Goal: Task Accomplishment & Management: Manage account settings

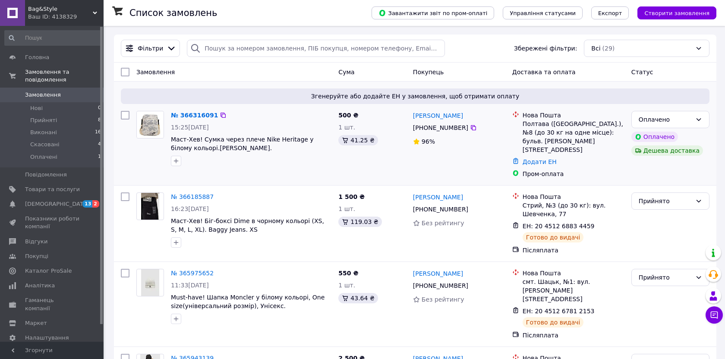
click at [195, 111] on div "№ 366316091" at bounding box center [194, 115] width 49 height 10
click at [194, 113] on link "№ 366316091" at bounding box center [194, 115] width 47 height 7
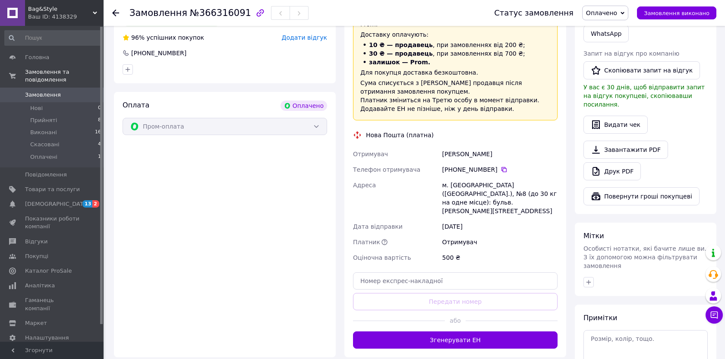
scroll to position [245, 0]
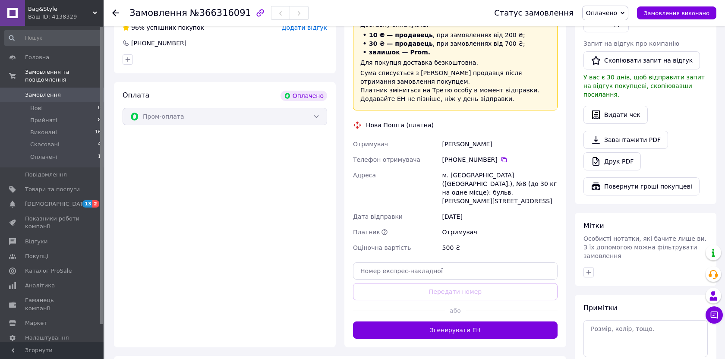
click at [481, 317] on div "Доставка Редагувати «Дешева доставка»   для продавця Новою Поштою на Prom. Дост…" at bounding box center [456, 157] width 222 height 379
click at [484, 322] on button "Згенерувати ЕН" at bounding box center [455, 330] width 205 height 17
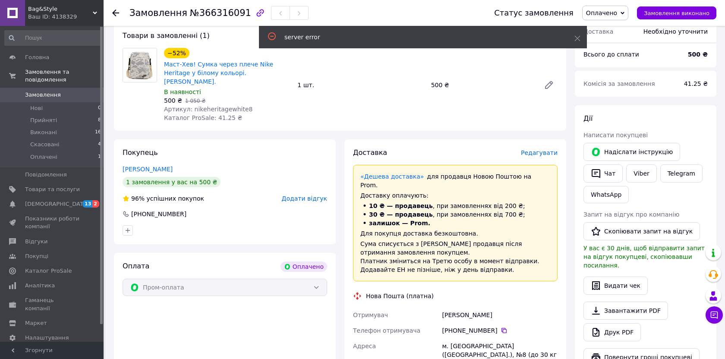
scroll to position [6, 0]
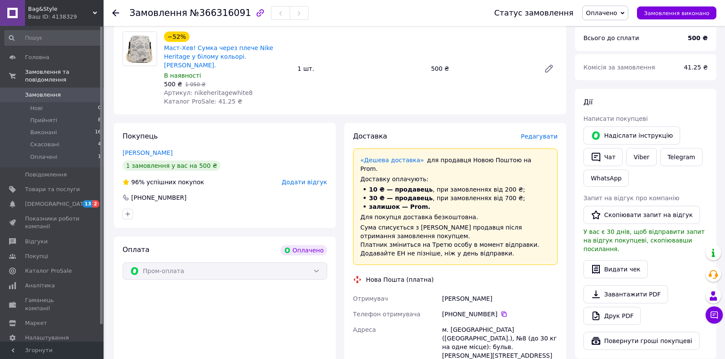
scroll to position [93, 0]
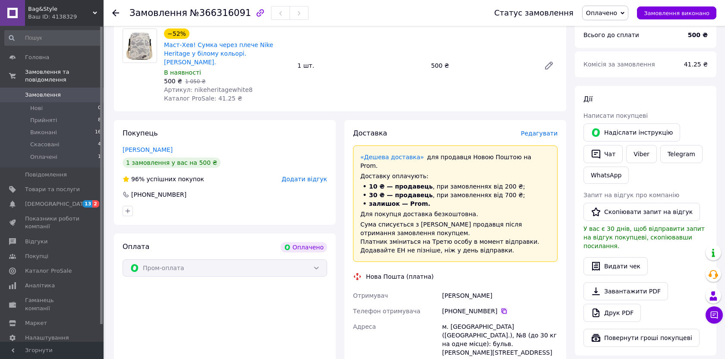
click at [501, 308] on icon at bounding box center [504, 311] width 7 height 7
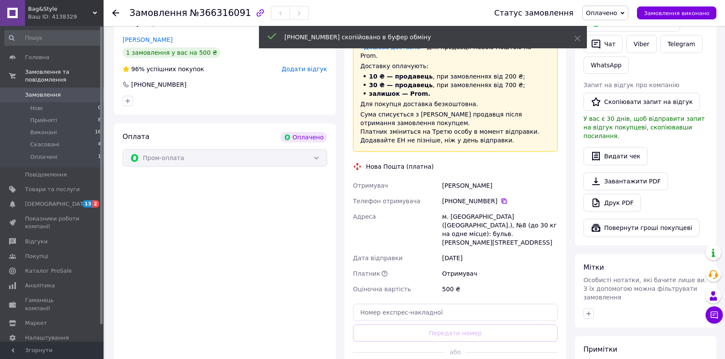
scroll to position [159, 0]
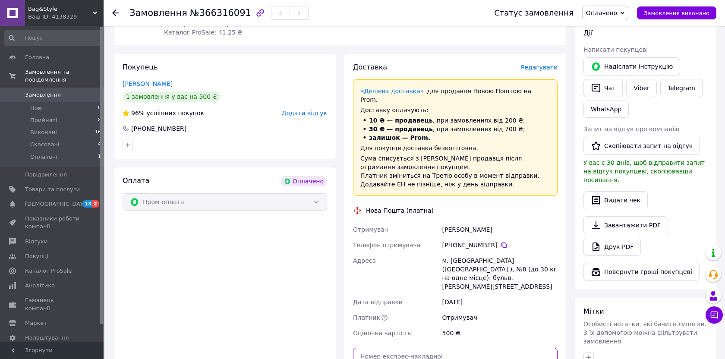
click at [453, 348] on input "text" at bounding box center [455, 356] width 205 height 17
paste input "20451269147896"
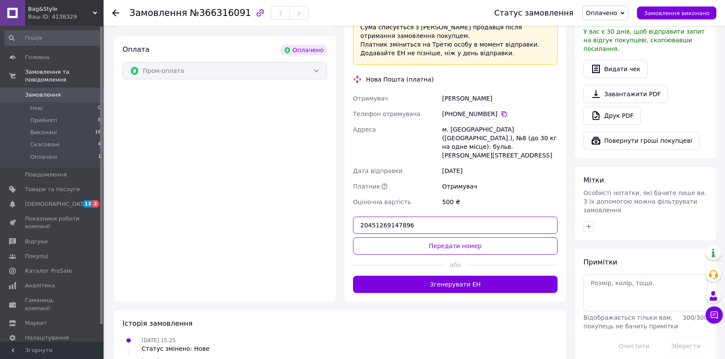
scroll to position [293, 0]
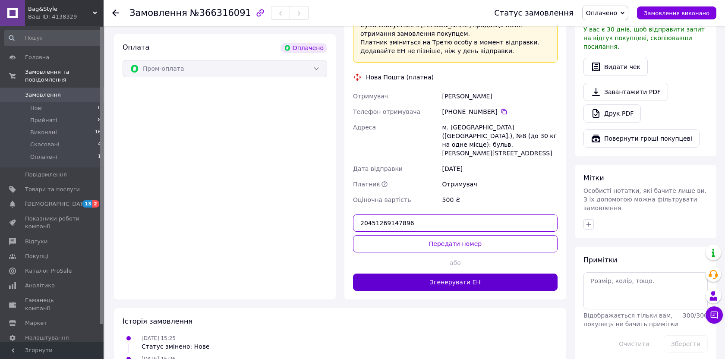
type input "20451269147896"
click at [497, 274] on button "Згенерувати ЕН" at bounding box center [455, 282] width 205 height 17
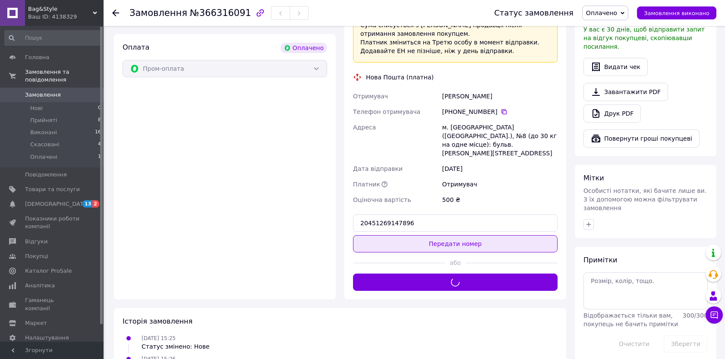
click at [478, 216] on div "Доставка Редагувати «Дешева доставка»   для продавця [GEOGRAPHIC_DATA] на Prom.…" at bounding box center [455, 110] width 205 height 362
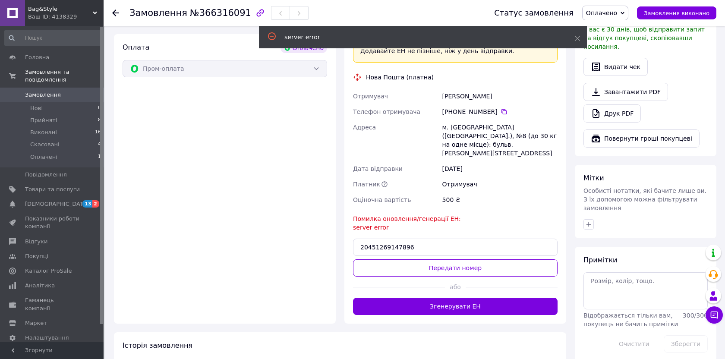
click at [473, 259] on button "Передати номер" at bounding box center [455, 267] width 205 height 17
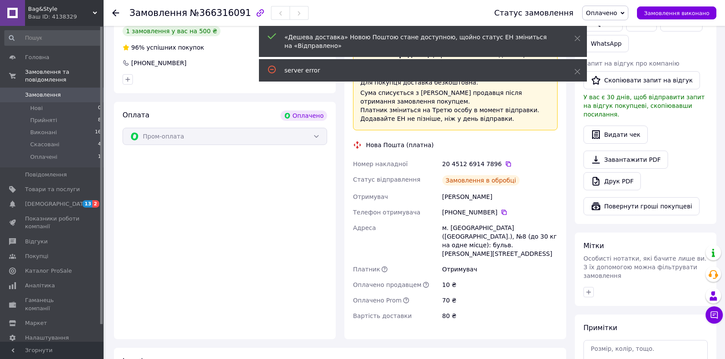
scroll to position [219, 0]
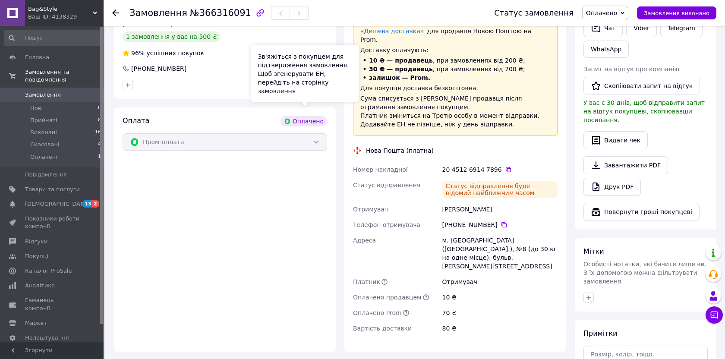
click at [285, 133] on div "Пром-оплата" at bounding box center [225, 141] width 205 height 17
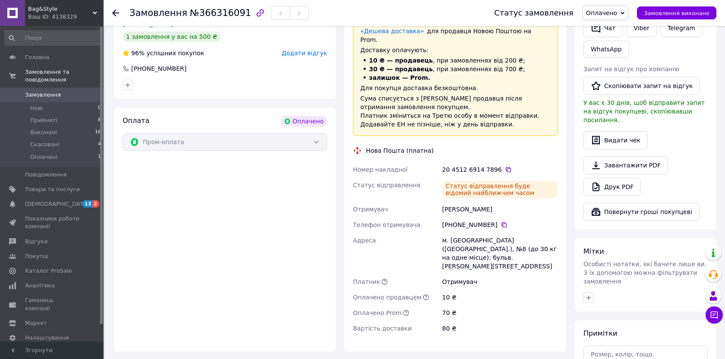
click at [285, 138] on div "Пром-оплата" at bounding box center [225, 141] width 205 height 17
click at [57, 331] on link "Налаштування" at bounding box center [53, 338] width 106 height 15
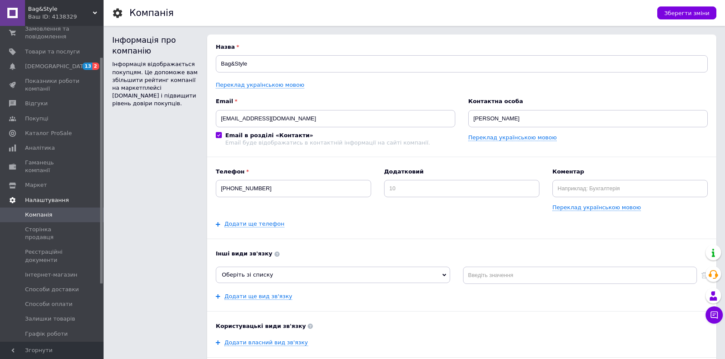
scroll to position [44, 0]
click at [77, 300] on span "Способи оплати" at bounding box center [52, 304] width 55 height 8
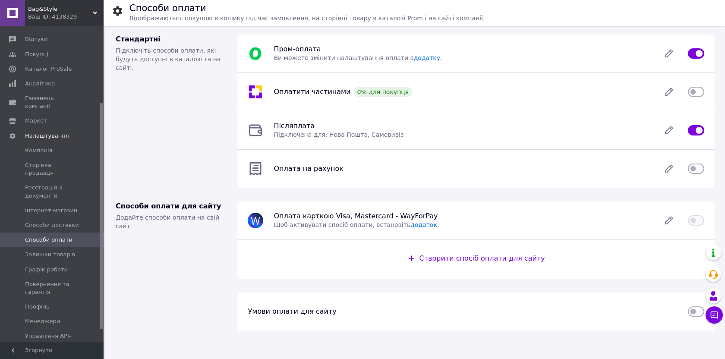
scroll to position [109, 0]
click at [662, 50] on icon at bounding box center [669, 53] width 17 height 17
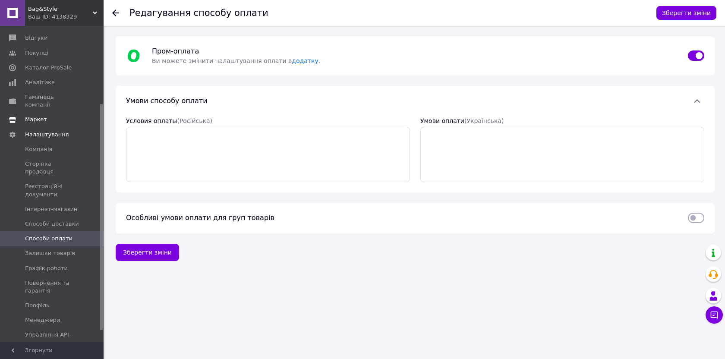
click at [44, 116] on span "Маркет" at bounding box center [36, 120] width 22 height 8
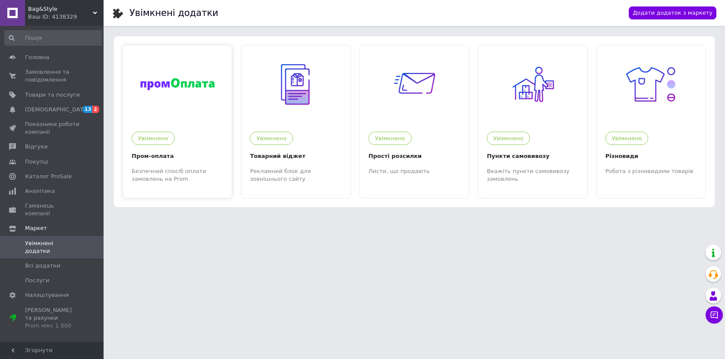
click at [201, 123] on div "Увімкнено Пром-оплата Безпечний спосіб оплати замовлень на Prom" at bounding box center [177, 153] width 109 height 60
click at [72, 79] on span "Замовлення та повідомлення" at bounding box center [52, 76] width 55 height 16
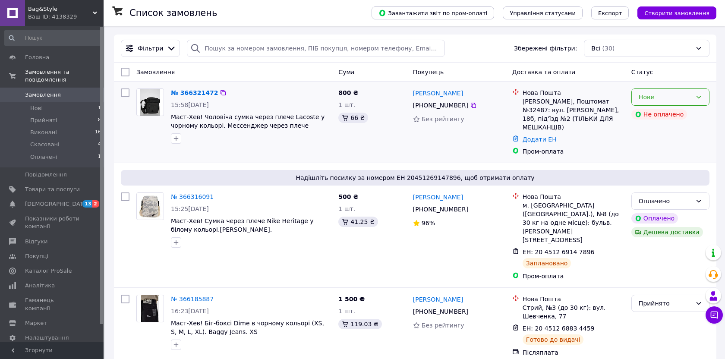
click at [691, 102] on div "Нове" at bounding box center [671, 96] width 78 height 17
click at [682, 111] on li "Прийнято" at bounding box center [670, 116] width 77 height 16
